Goal: Task Accomplishment & Management: Manage account settings

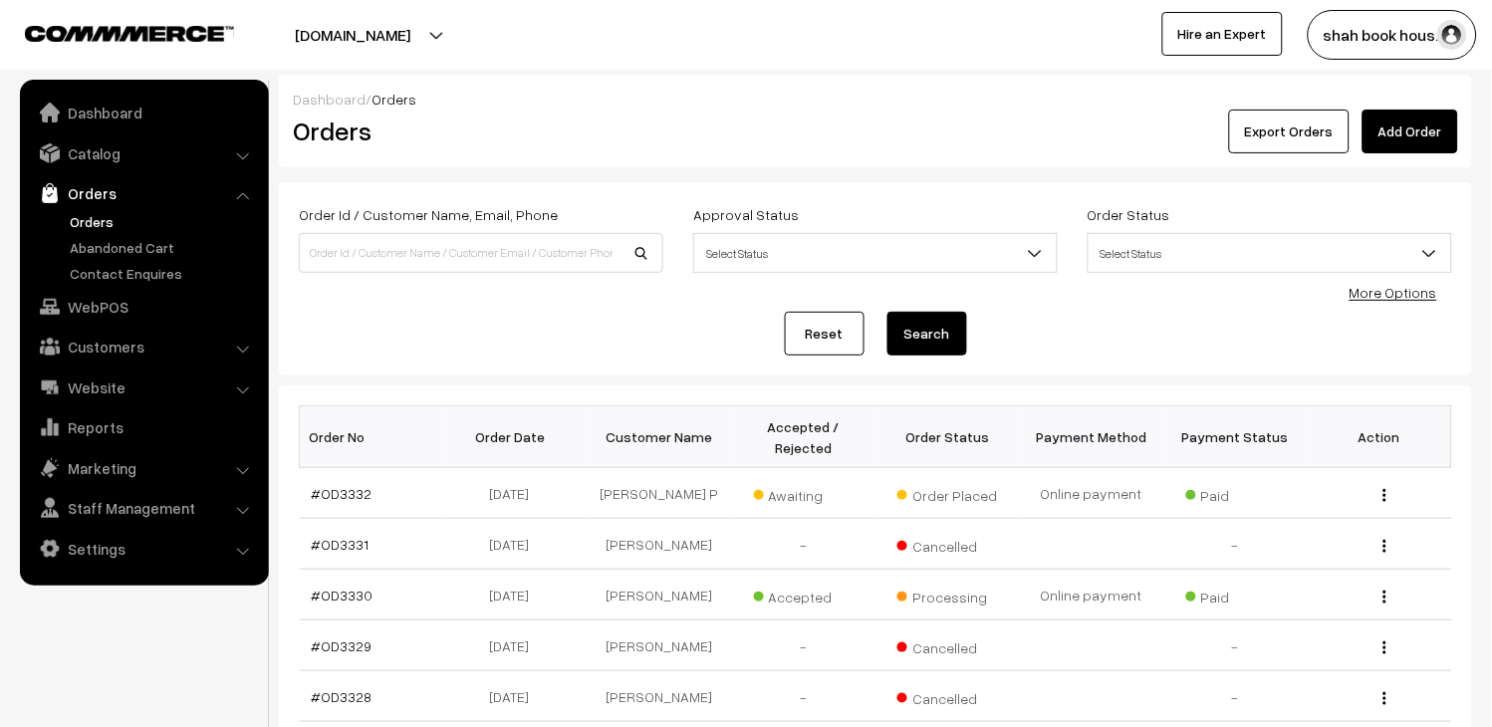
drag, startPoint x: 0, startPoint y: 0, endPoint x: 102, endPoint y: 219, distance: 241.5
click at [102, 219] on link "Orders" at bounding box center [163, 221] width 197 height 21
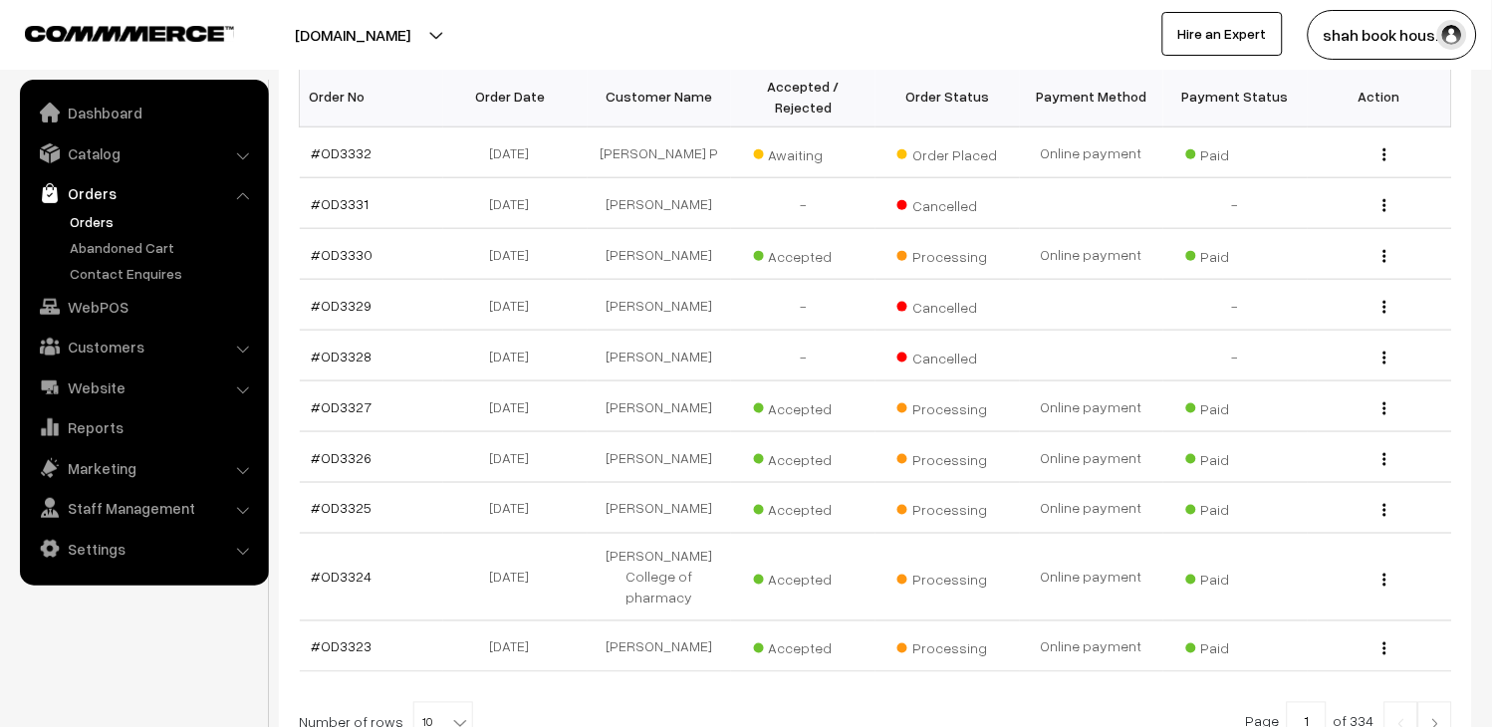
scroll to position [553, 0]
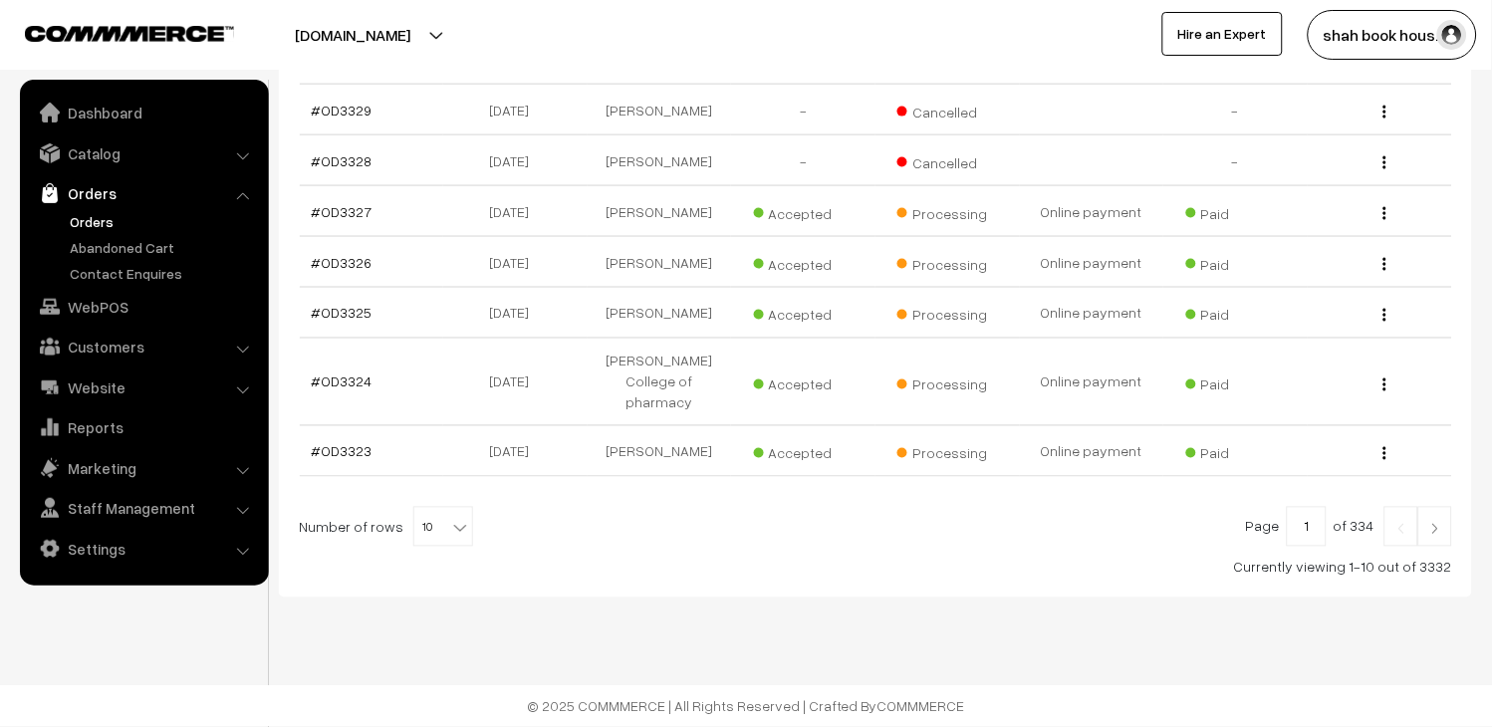
click at [436, 532] on span "10" at bounding box center [443, 528] width 58 height 40
select select "100"
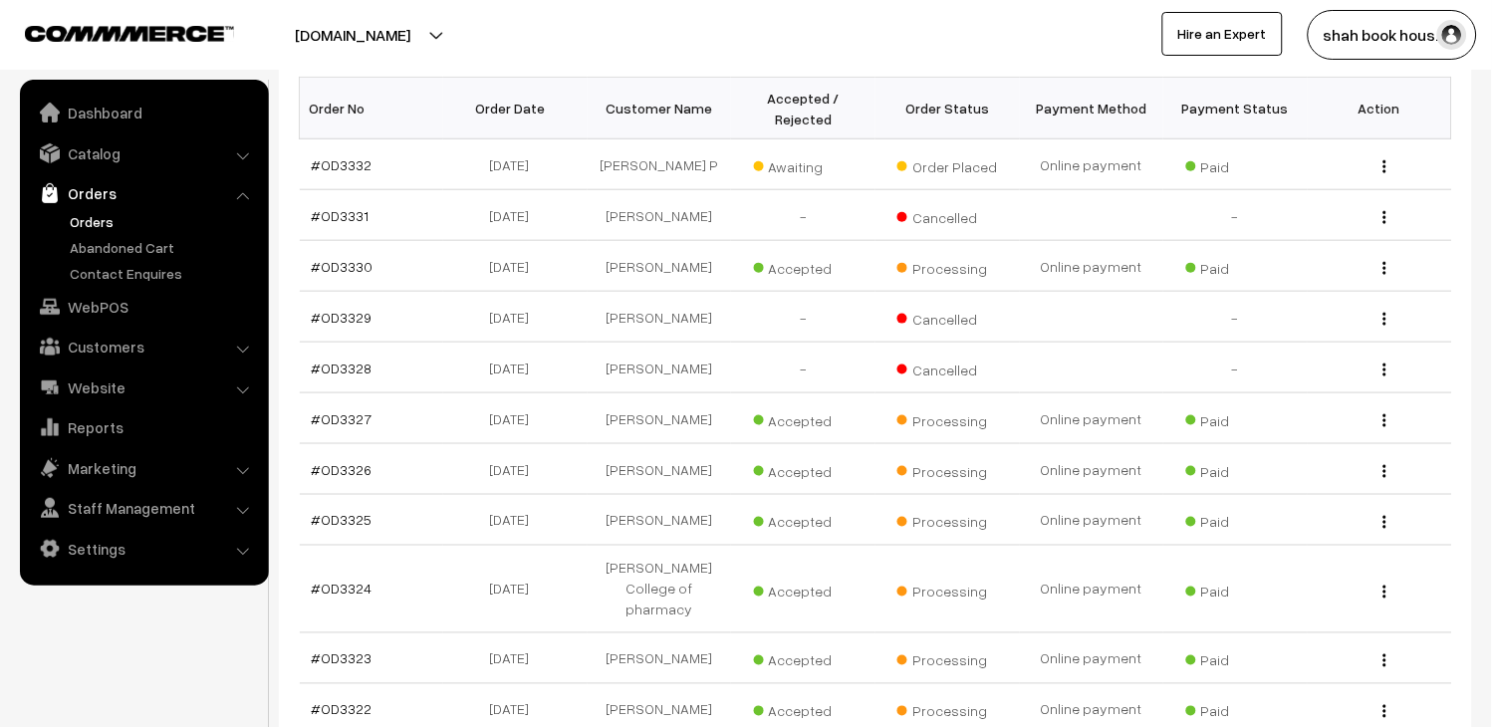
scroll to position [111, 0]
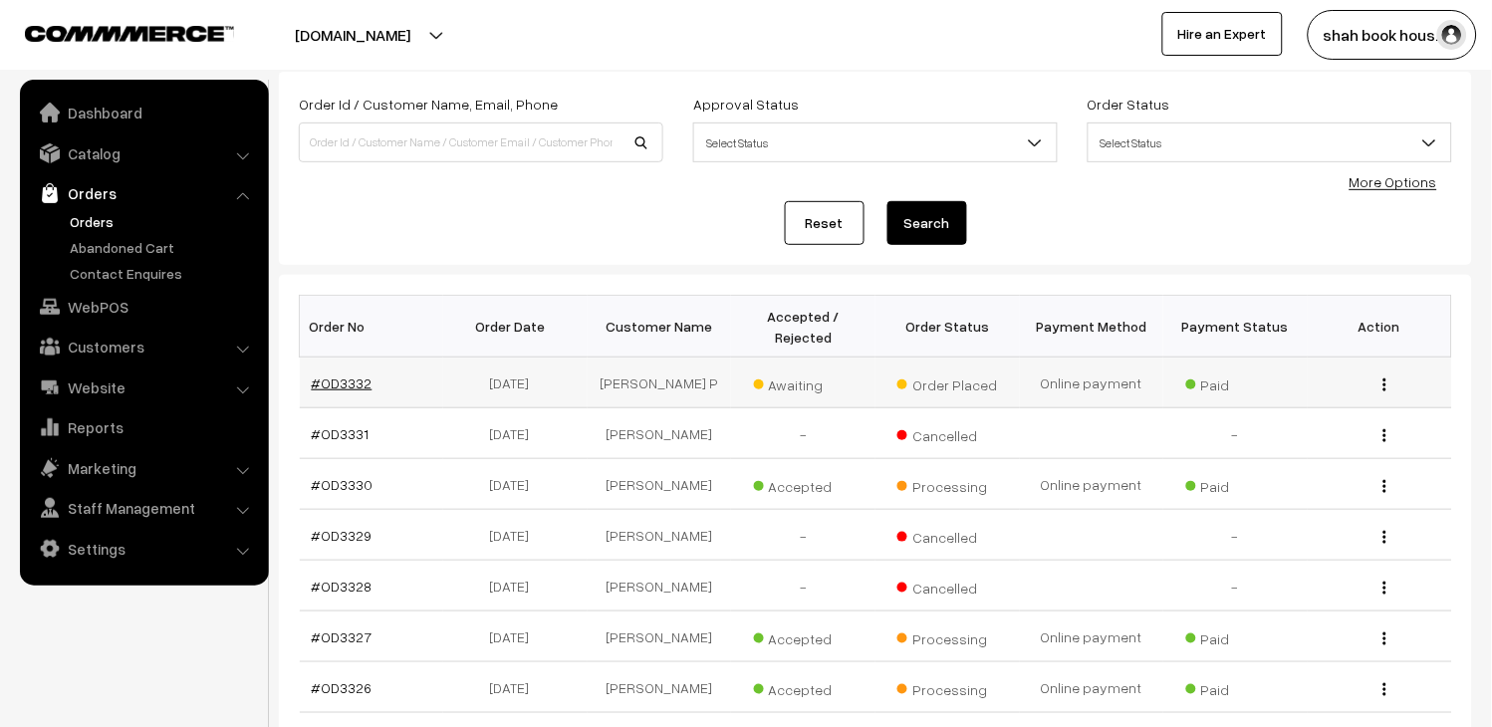
click at [362, 383] on link "#OD3332" at bounding box center [342, 382] width 61 height 17
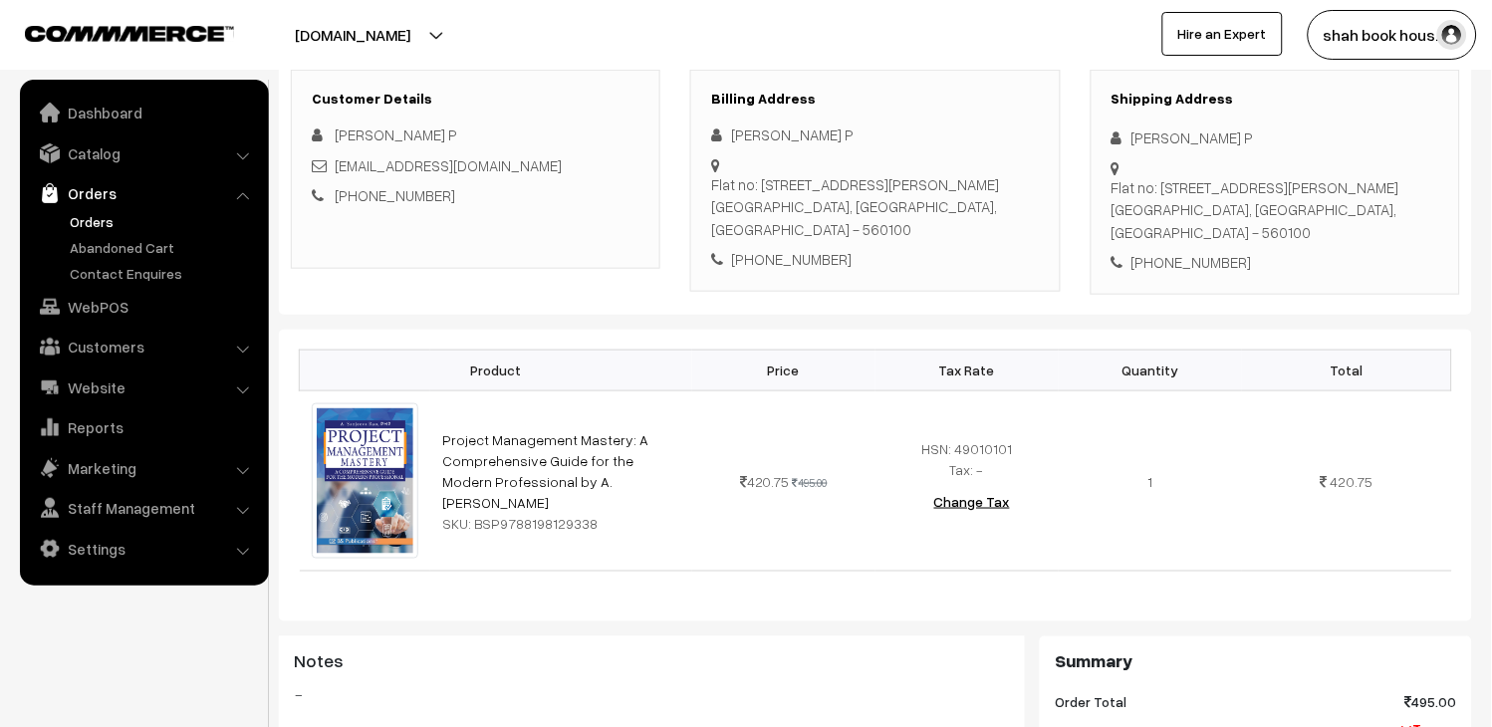
scroll to position [332, 0]
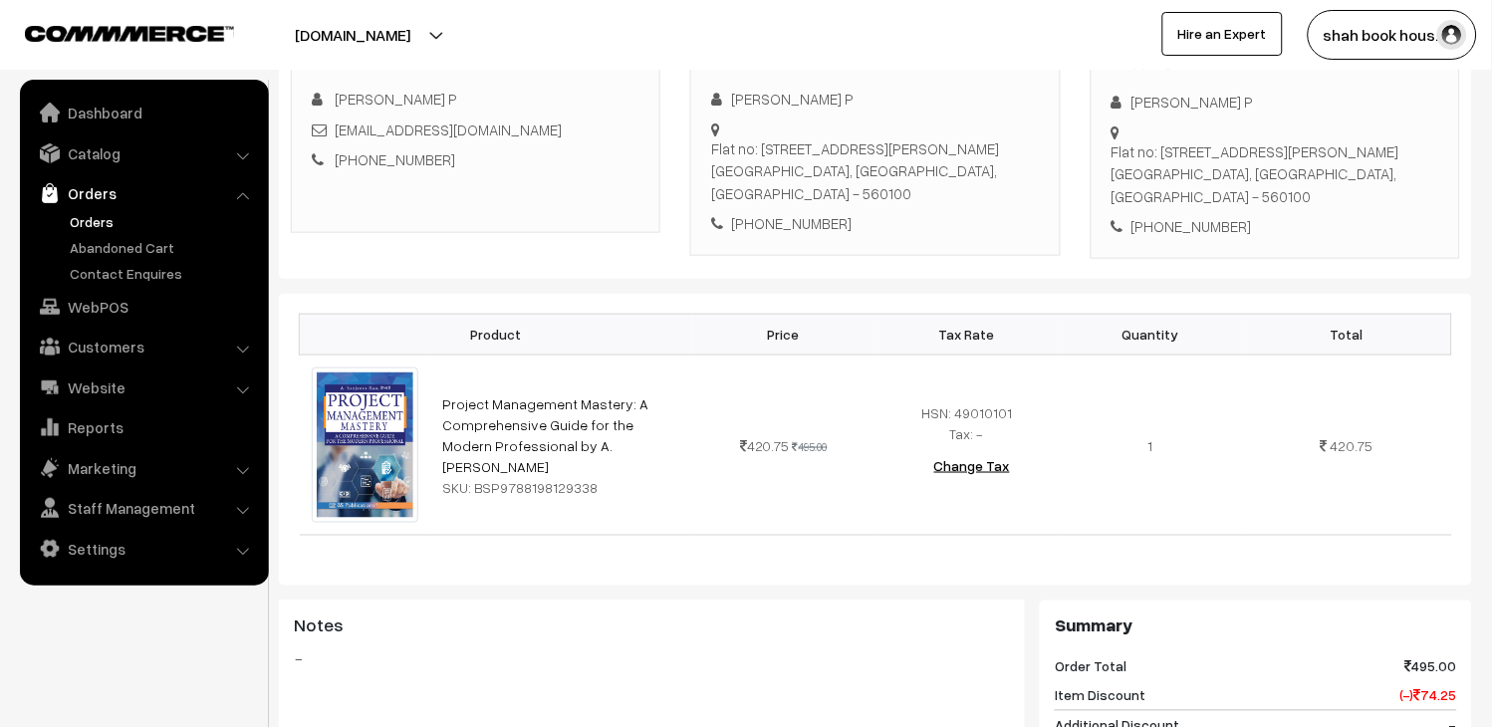
click at [97, 223] on link "Orders" at bounding box center [163, 221] width 197 height 21
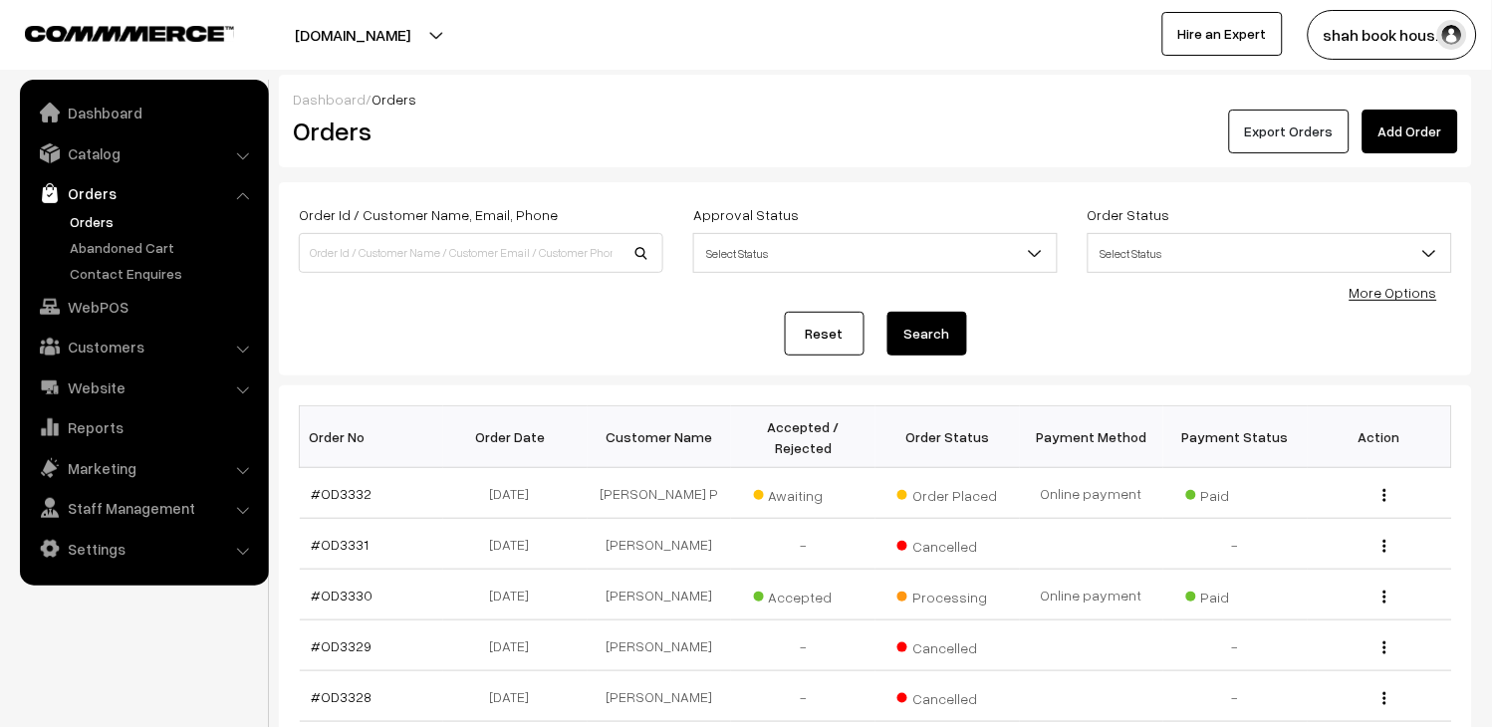
click at [1281, 142] on button "Export Orders" at bounding box center [1289, 132] width 121 height 44
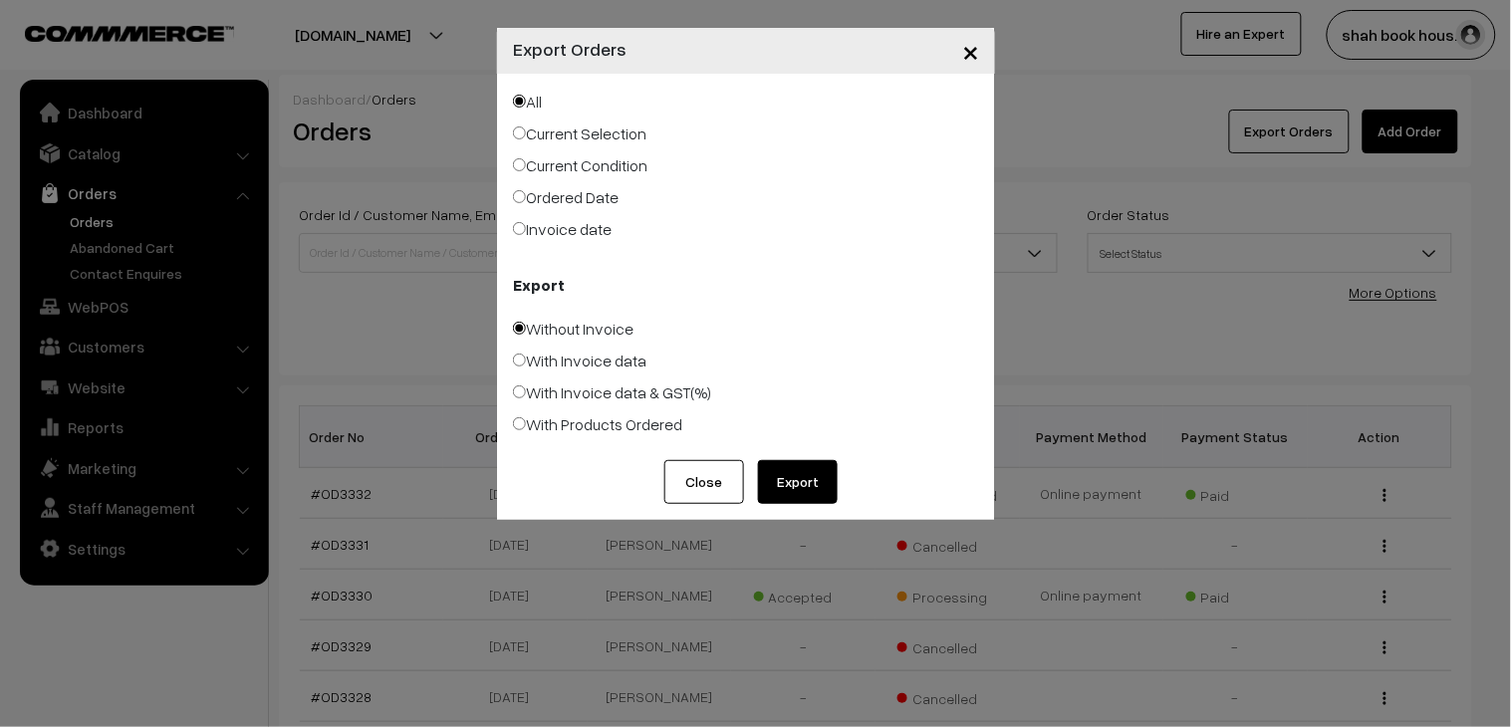
click at [629, 430] on label "With Products Ordered" at bounding box center [597, 424] width 169 height 24
click at [526, 430] on input "With Products Ordered" at bounding box center [519, 423] width 13 height 13
radio input "true"
click at [809, 494] on button "Export" at bounding box center [798, 482] width 80 height 44
click at [974, 54] on span "×" at bounding box center [970, 50] width 17 height 37
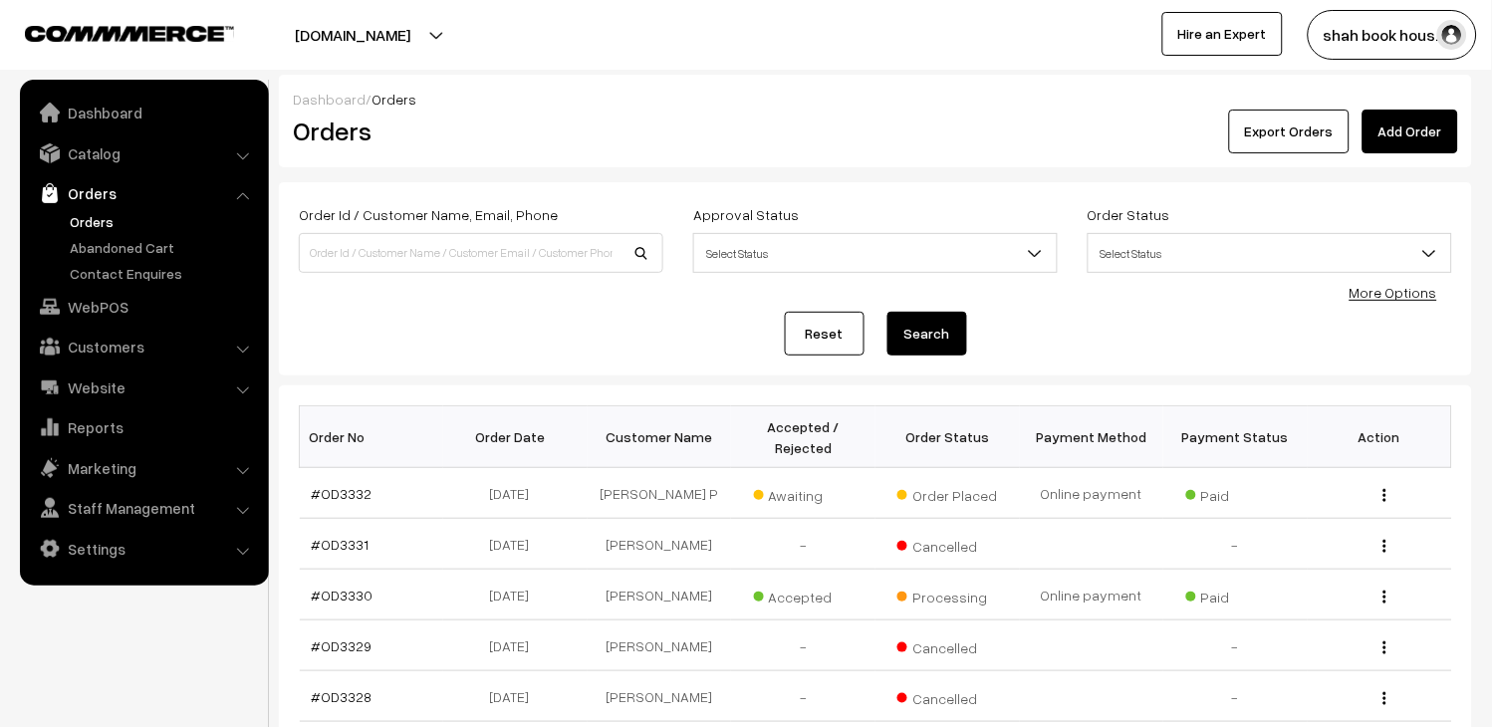
click at [108, 225] on link "Orders" at bounding box center [163, 221] width 197 height 21
click at [353, 492] on link "#OD3332" at bounding box center [342, 493] width 61 height 17
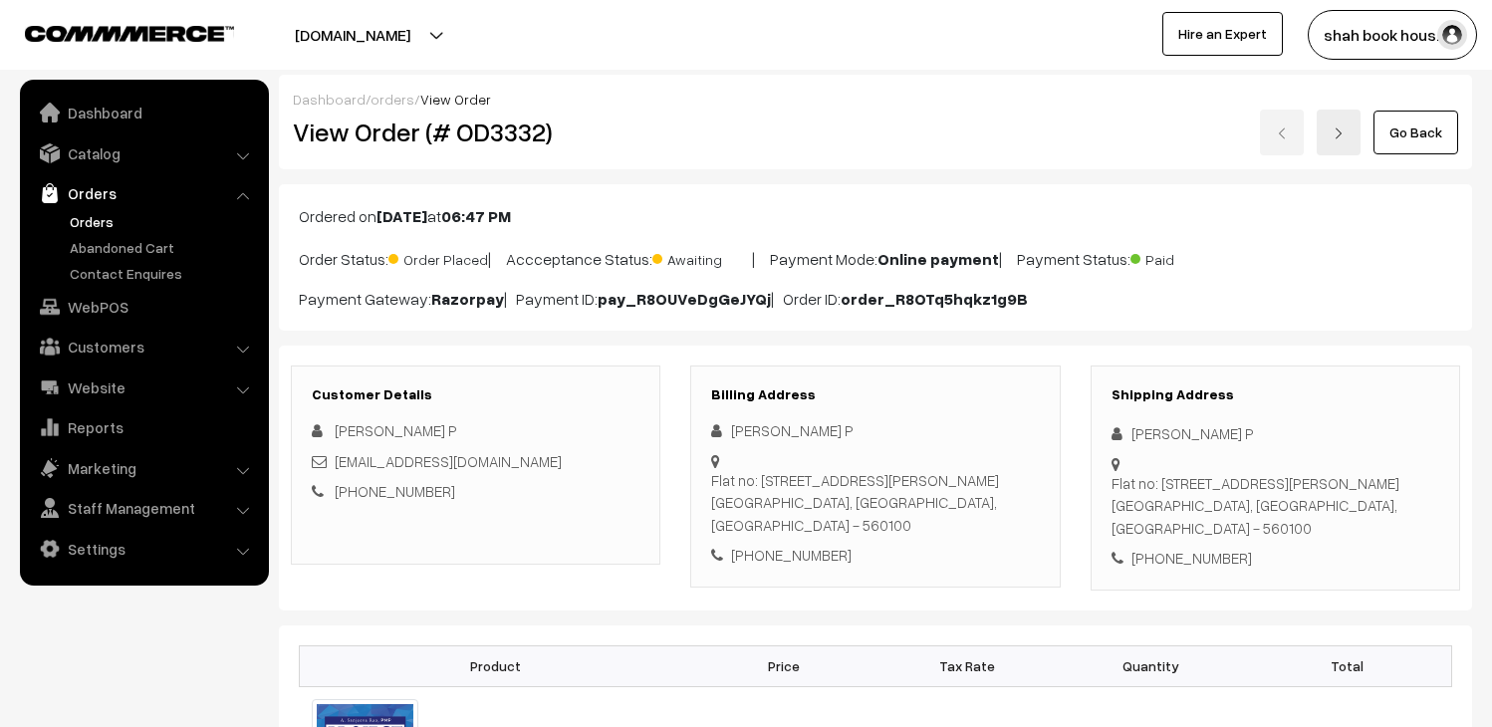
scroll to position [442, 0]
